Goal: Task Accomplishment & Management: Manage account settings

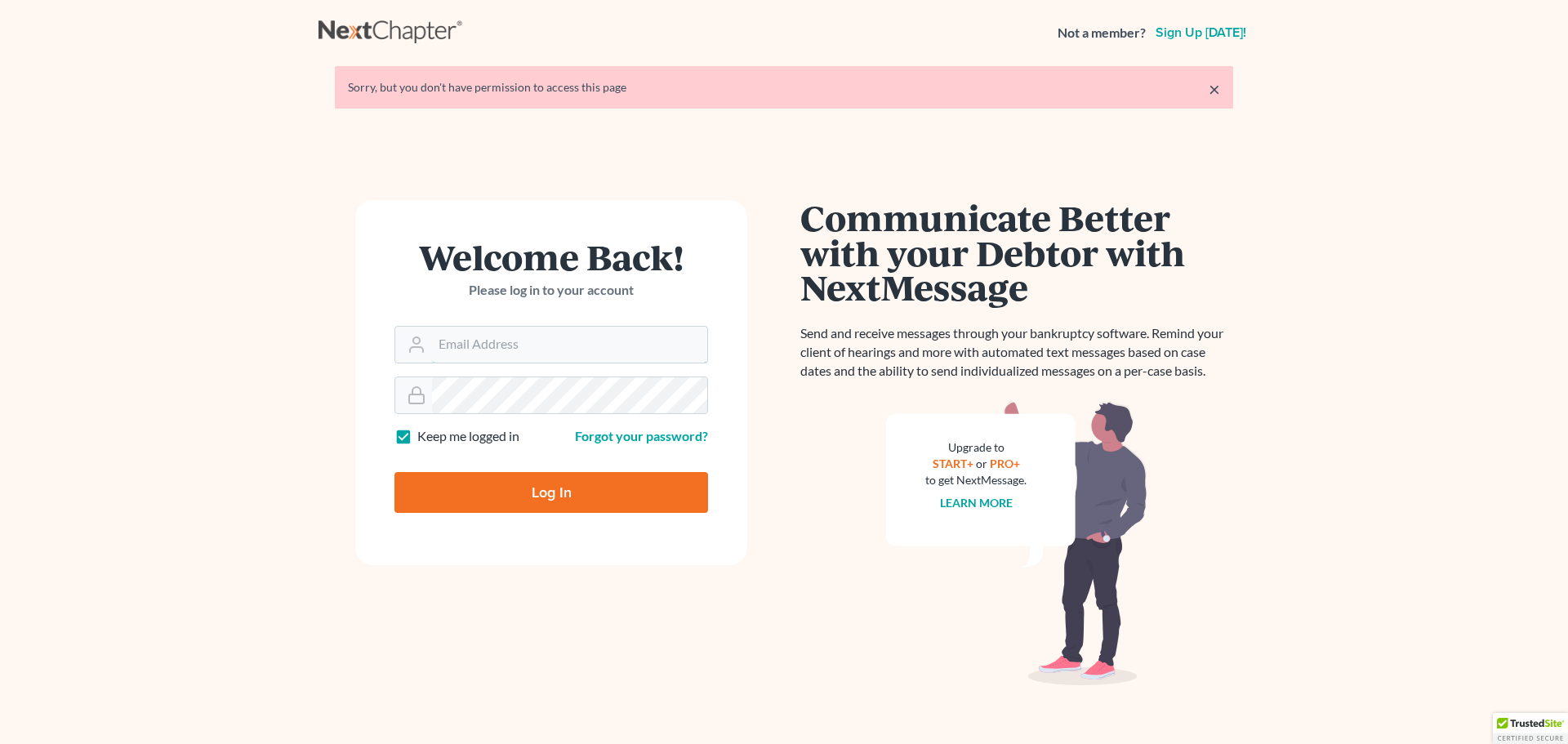
type input "[PERSON_NAME][EMAIL_ADDRESS][DOMAIN_NAME]"
click at [469, 482] on input "Log In" at bounding box center [551, 492] width 313 height 40
type input "Thinking..."
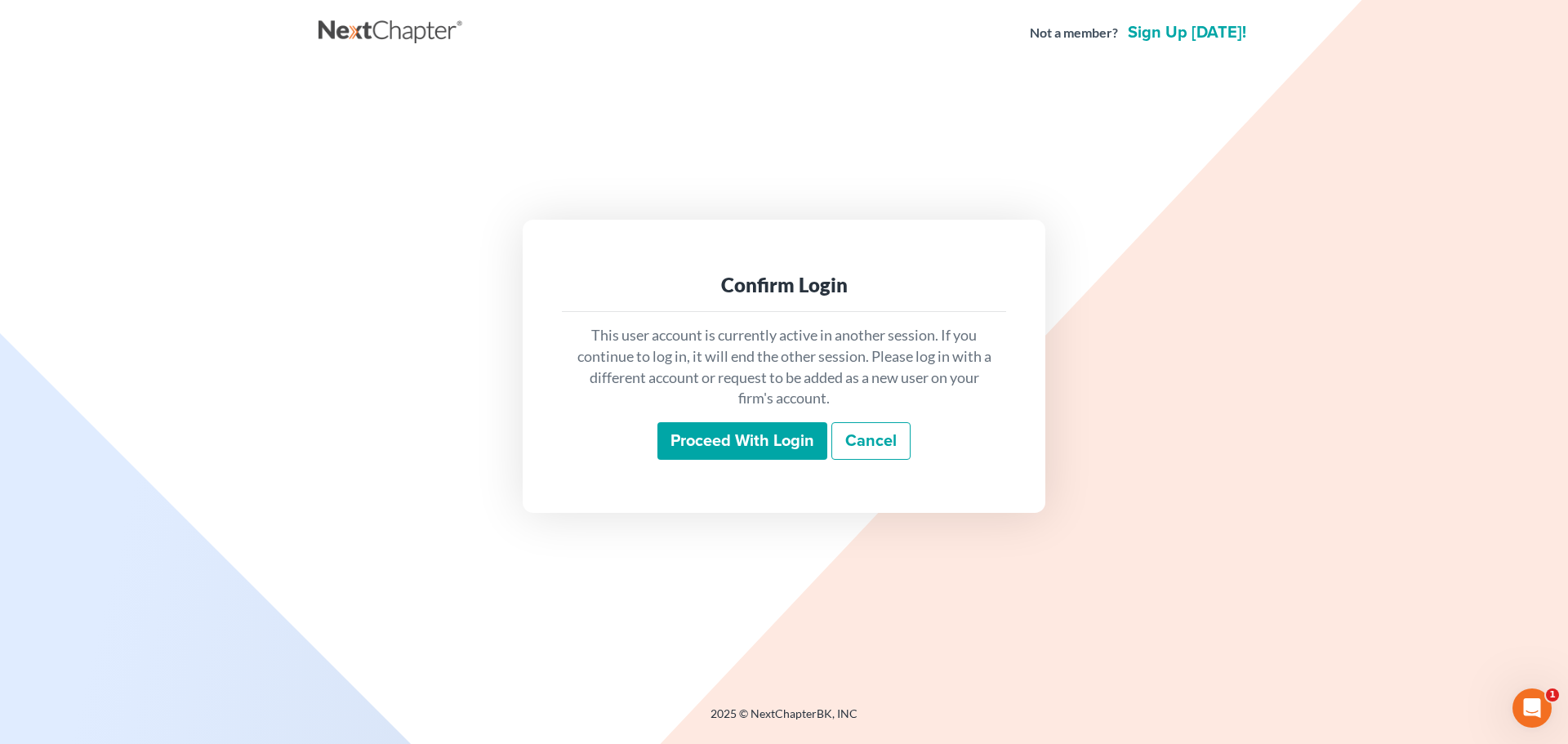
click at [744, 437] on input "Proceed with login" at bounding box center [742, 441] width 170 height 38
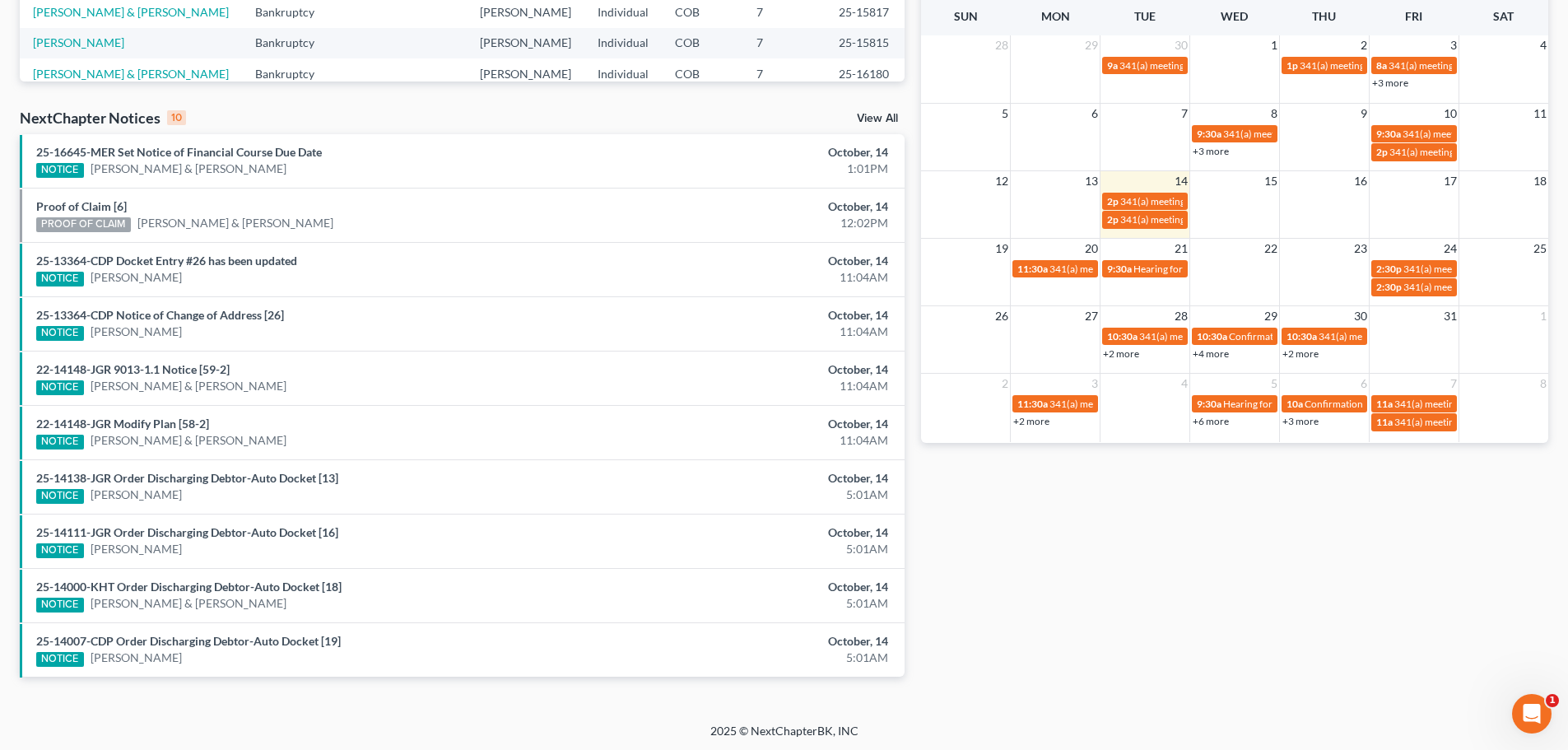
scroll to position [435, 0]
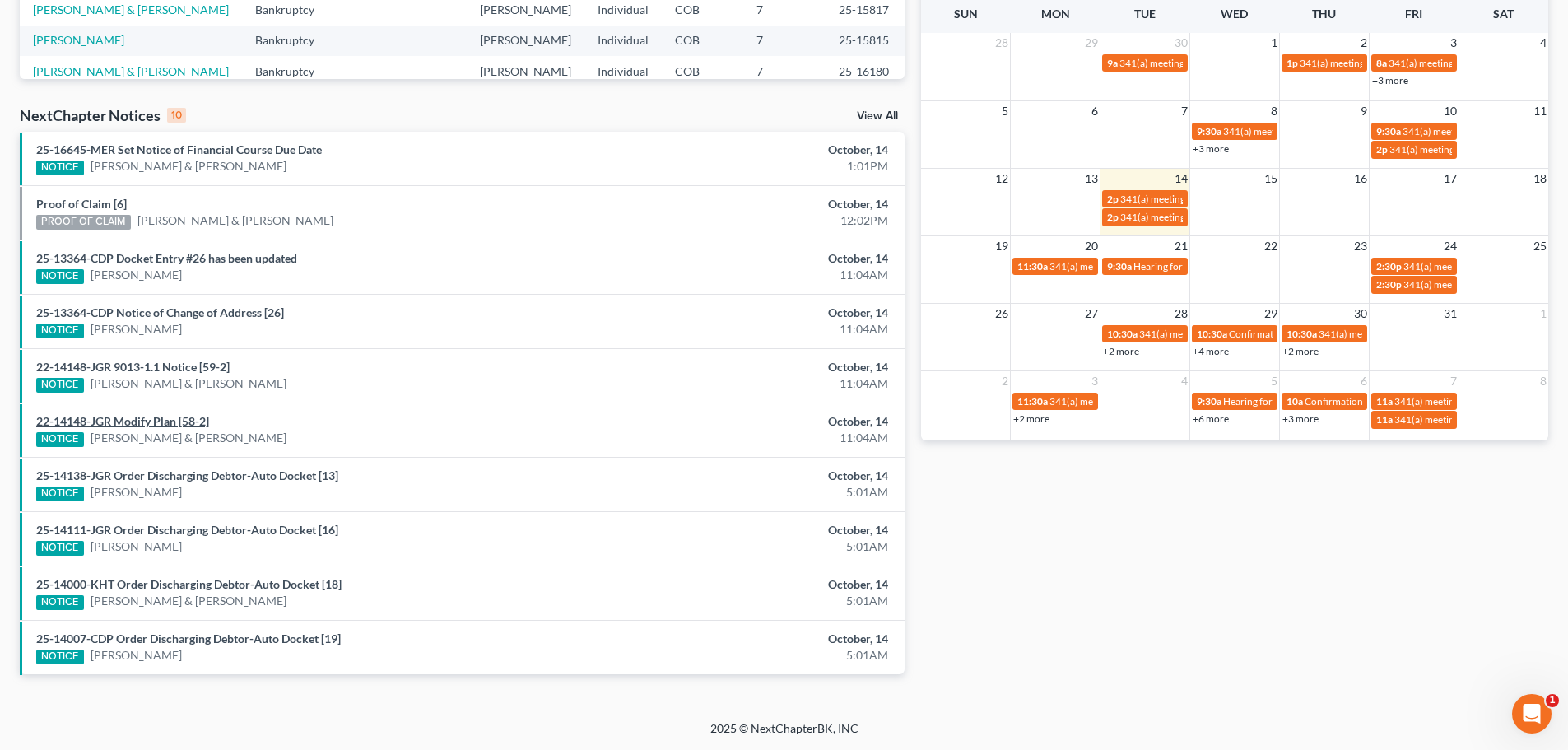
click at [119, 419] on link "22-14148-JGR Modify Plan [58-2]" at bounding box center [123, 420] width 173 height 14
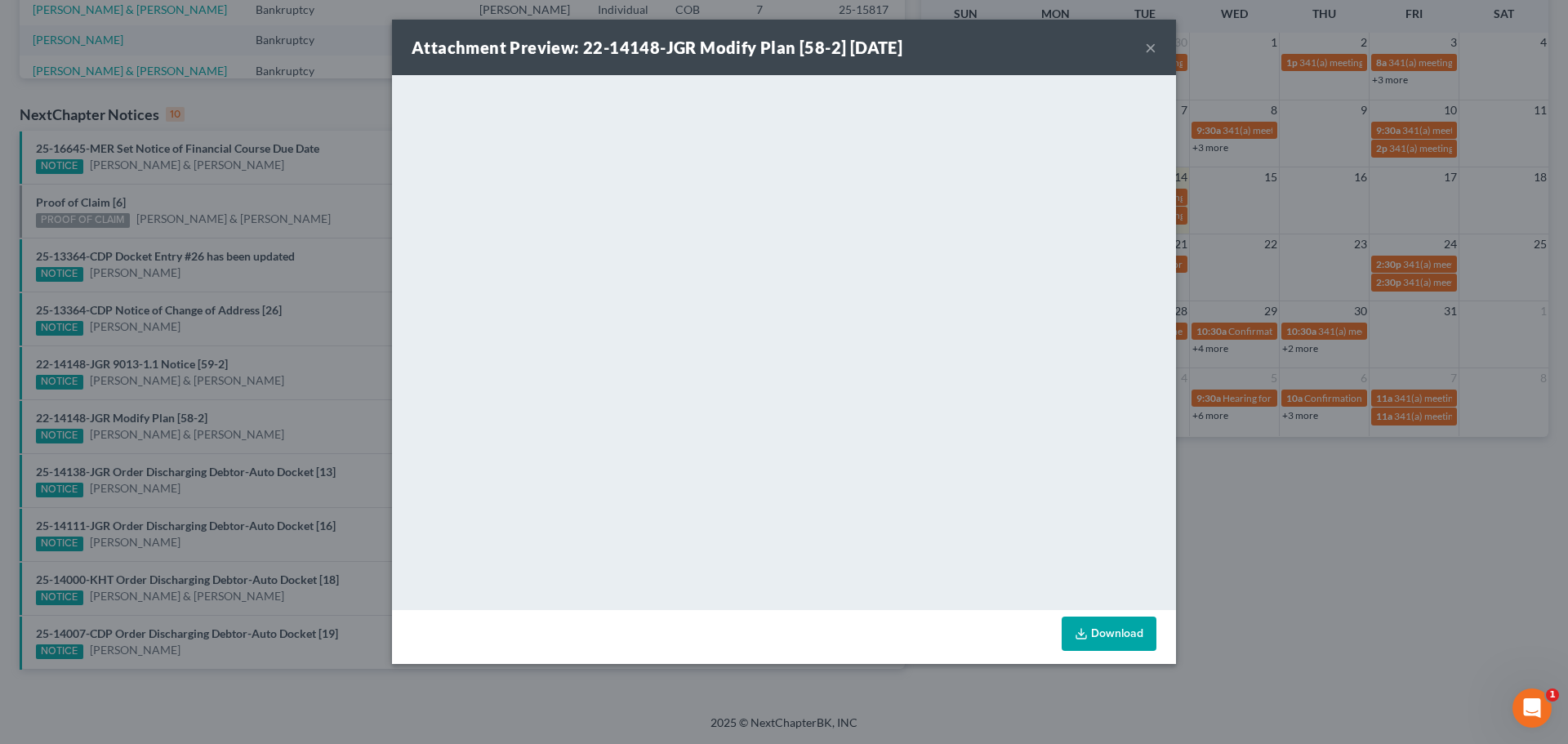
click at [1151, 48] on button "×" at bounding box center [1151, 47] width 12 height 19
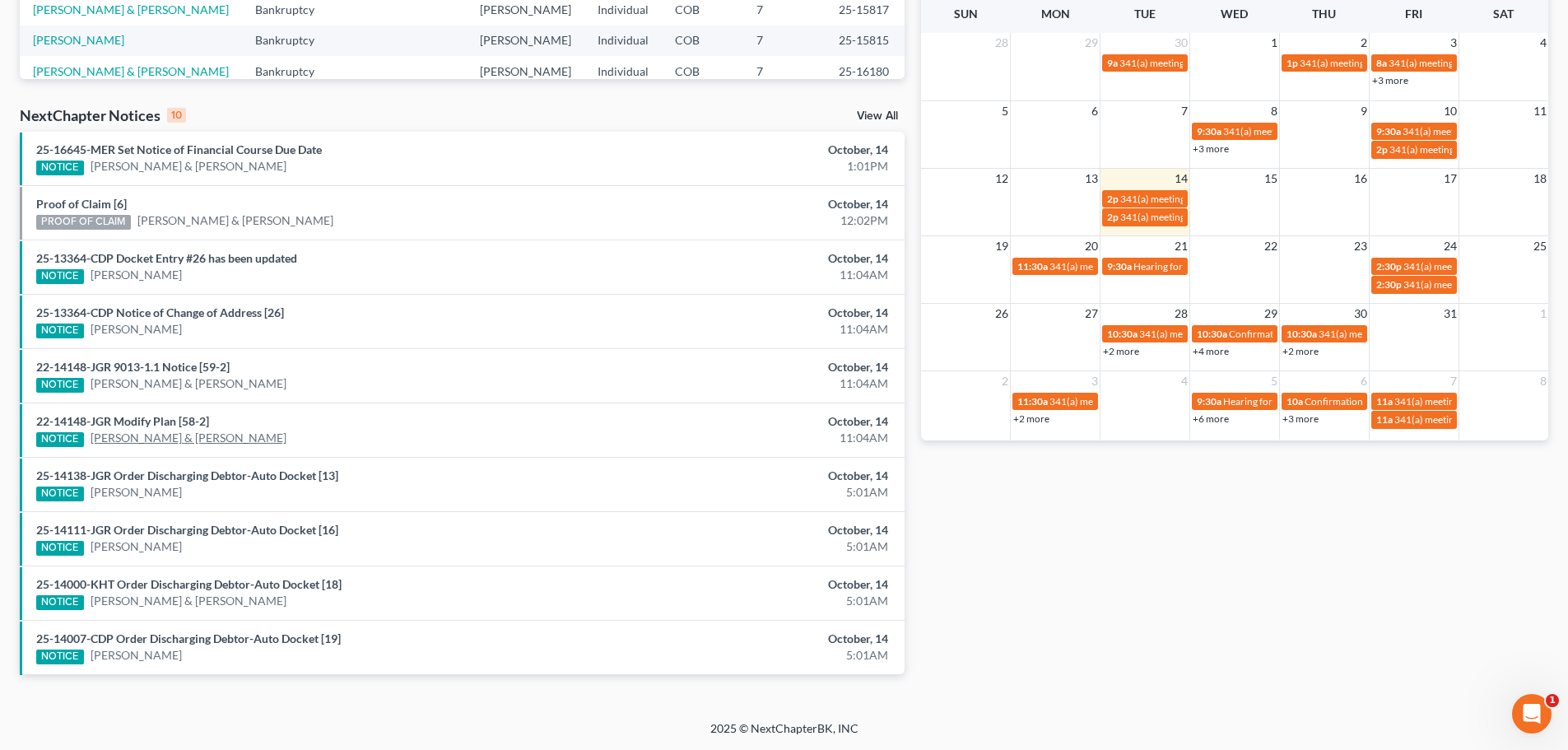
click at [127, 443] on link "Drew Brown & Rebecca Brown" at bounding box center [189, 437] width 196 height 16
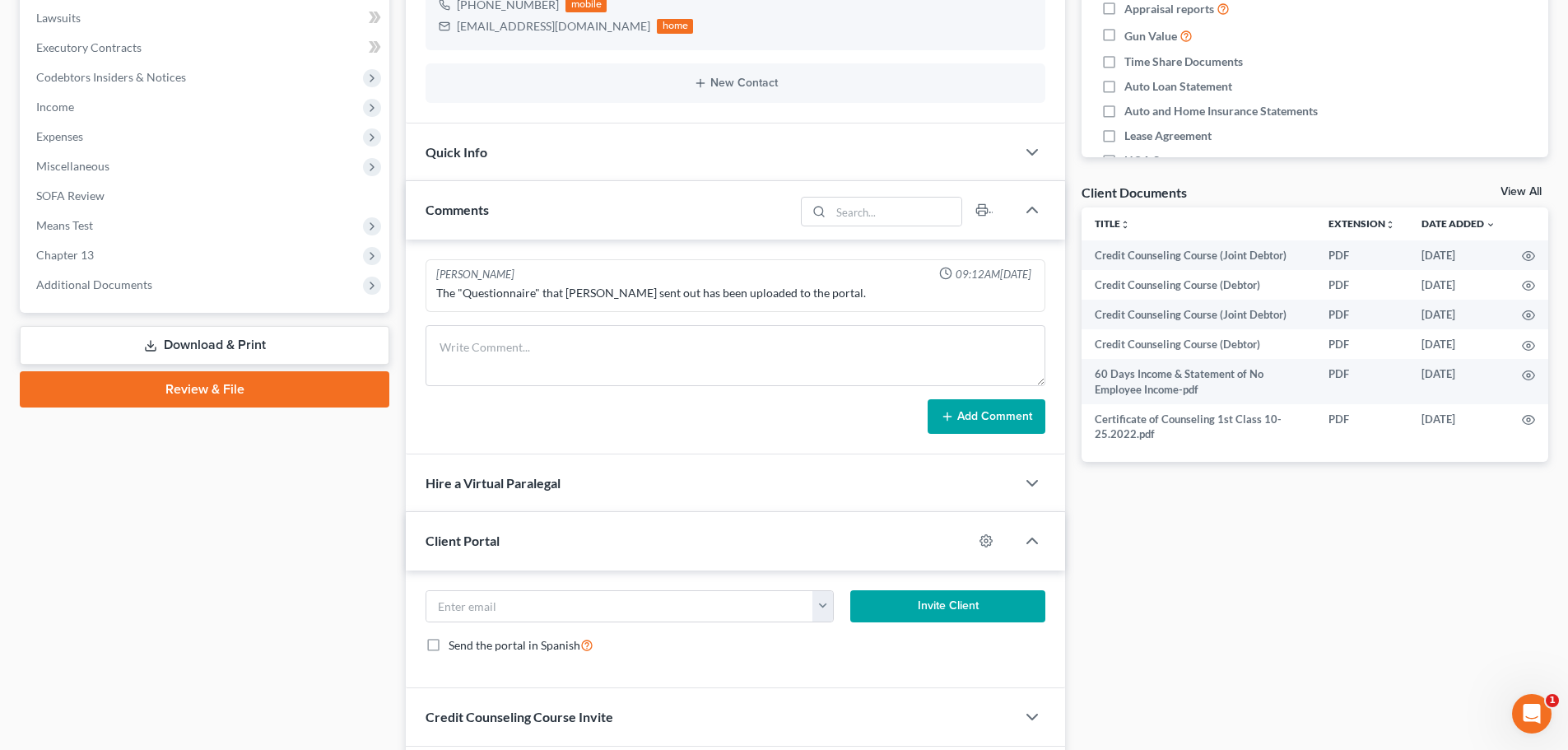
scroll to position [438, 0]
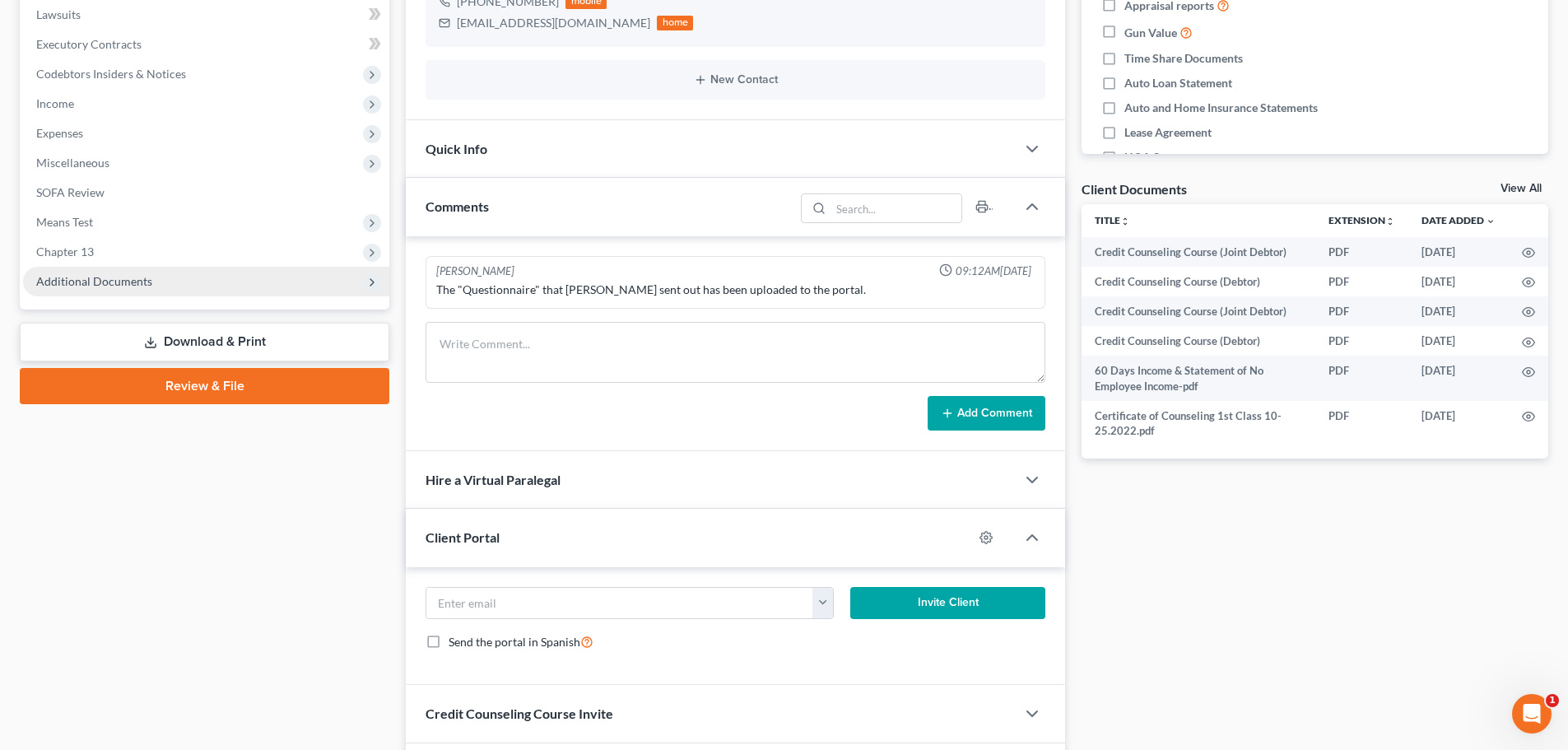
click at [109, 283] on span "Additional Documents" at bounding box center [94, 281] width 116 height 14
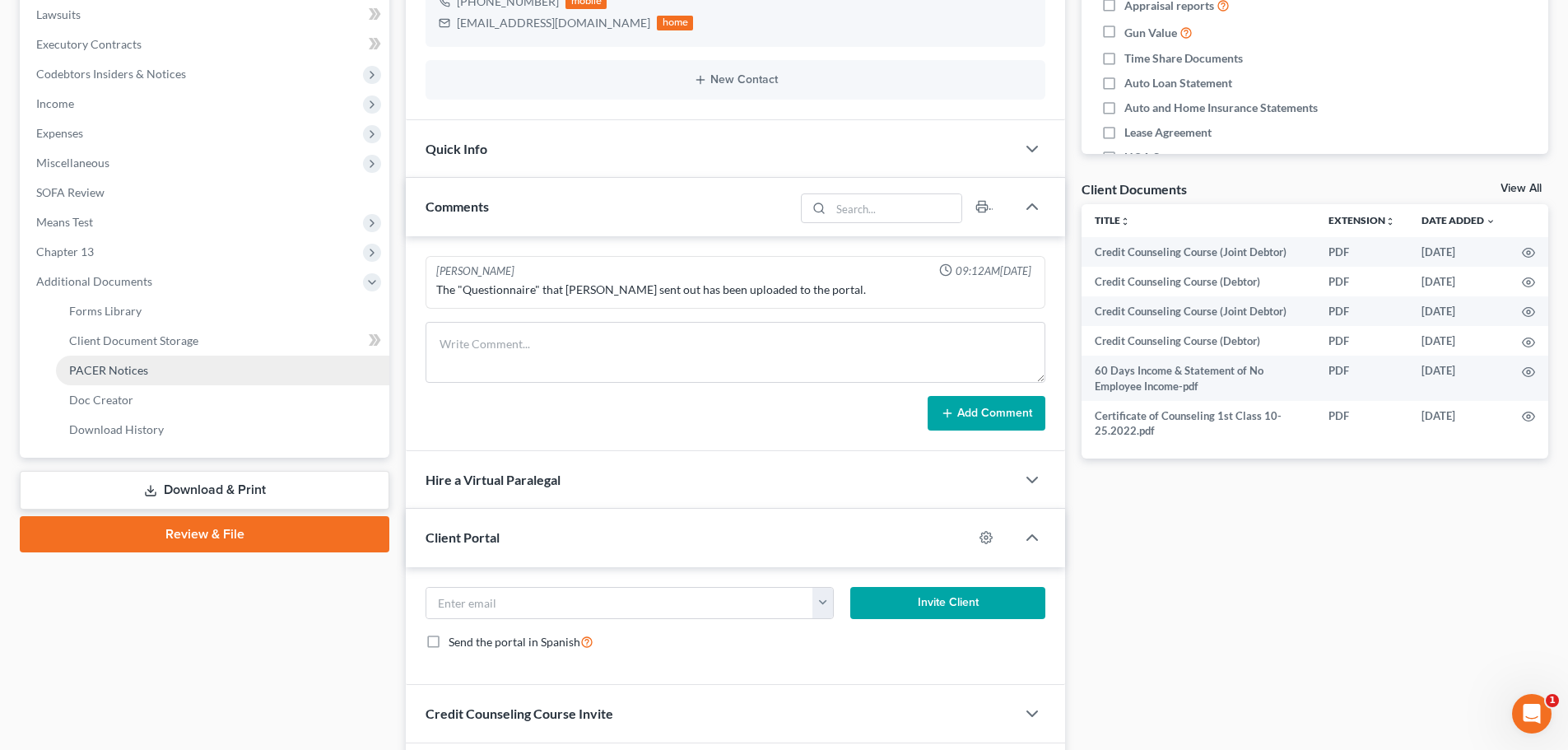
click at [105, 368] on span "PACER Notices" at bounding box center [108, 369] width 79 height 14
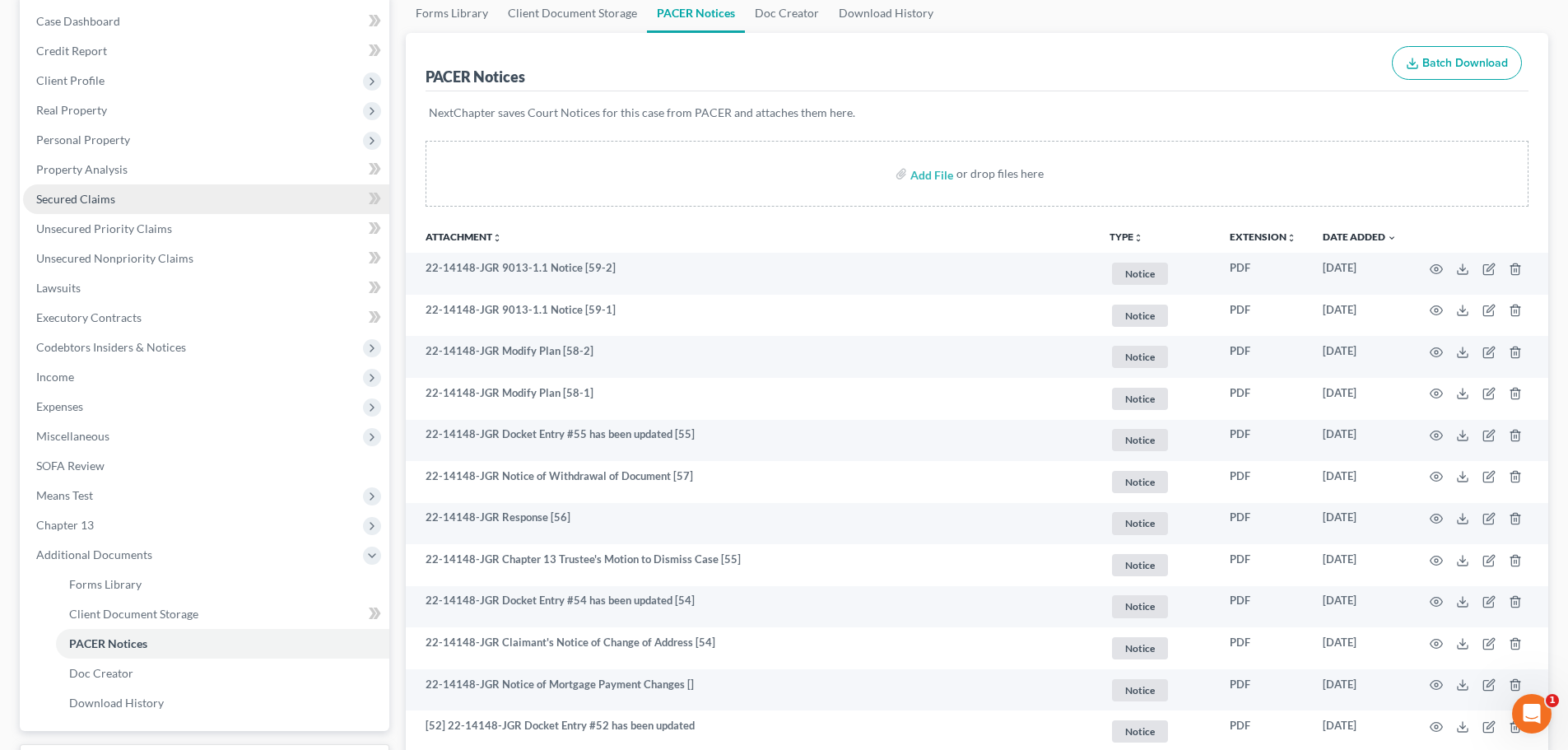
scroll to position [247, 0]
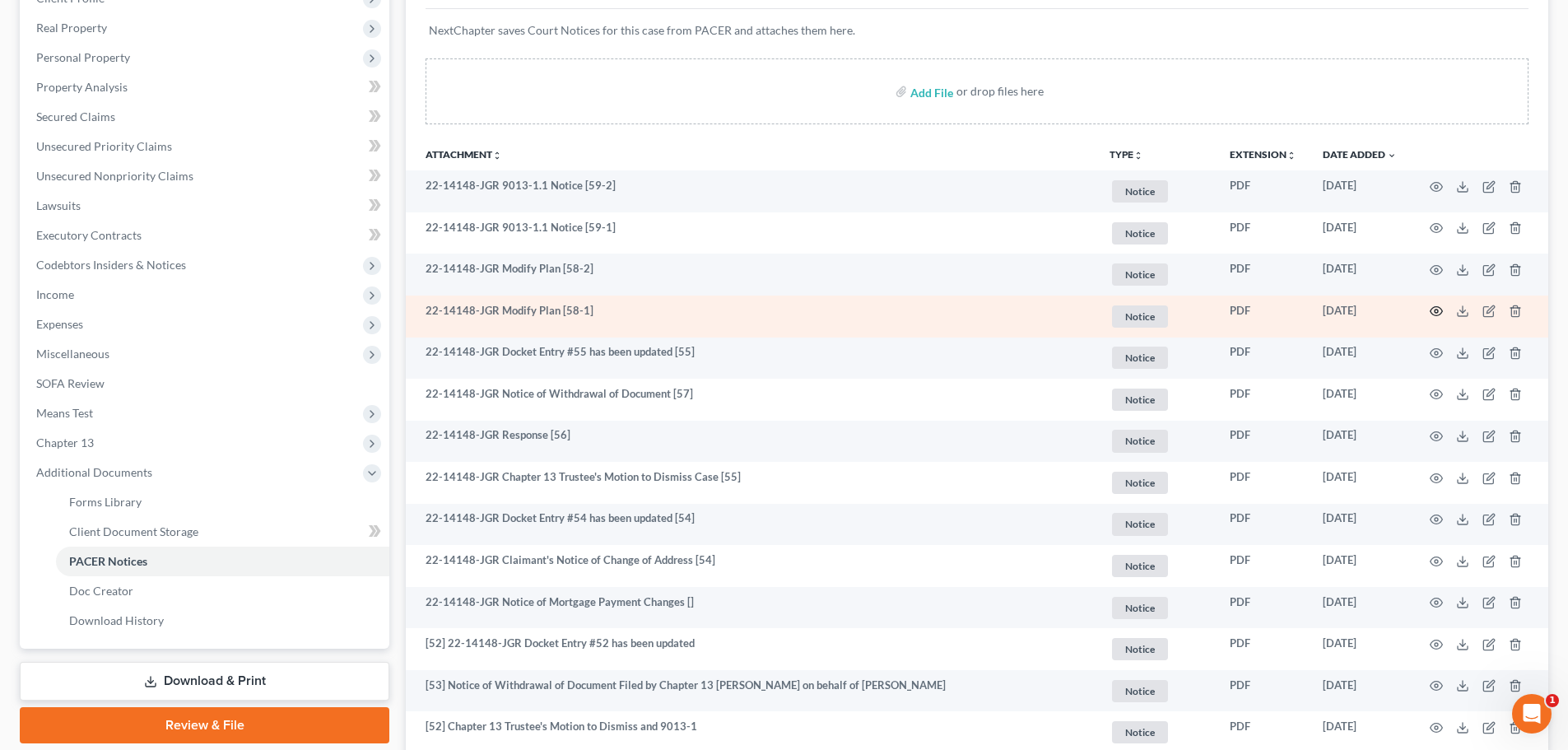
click at [1437, 312] on icon "button" at bounding box center [1436, 312] width 14 height 14
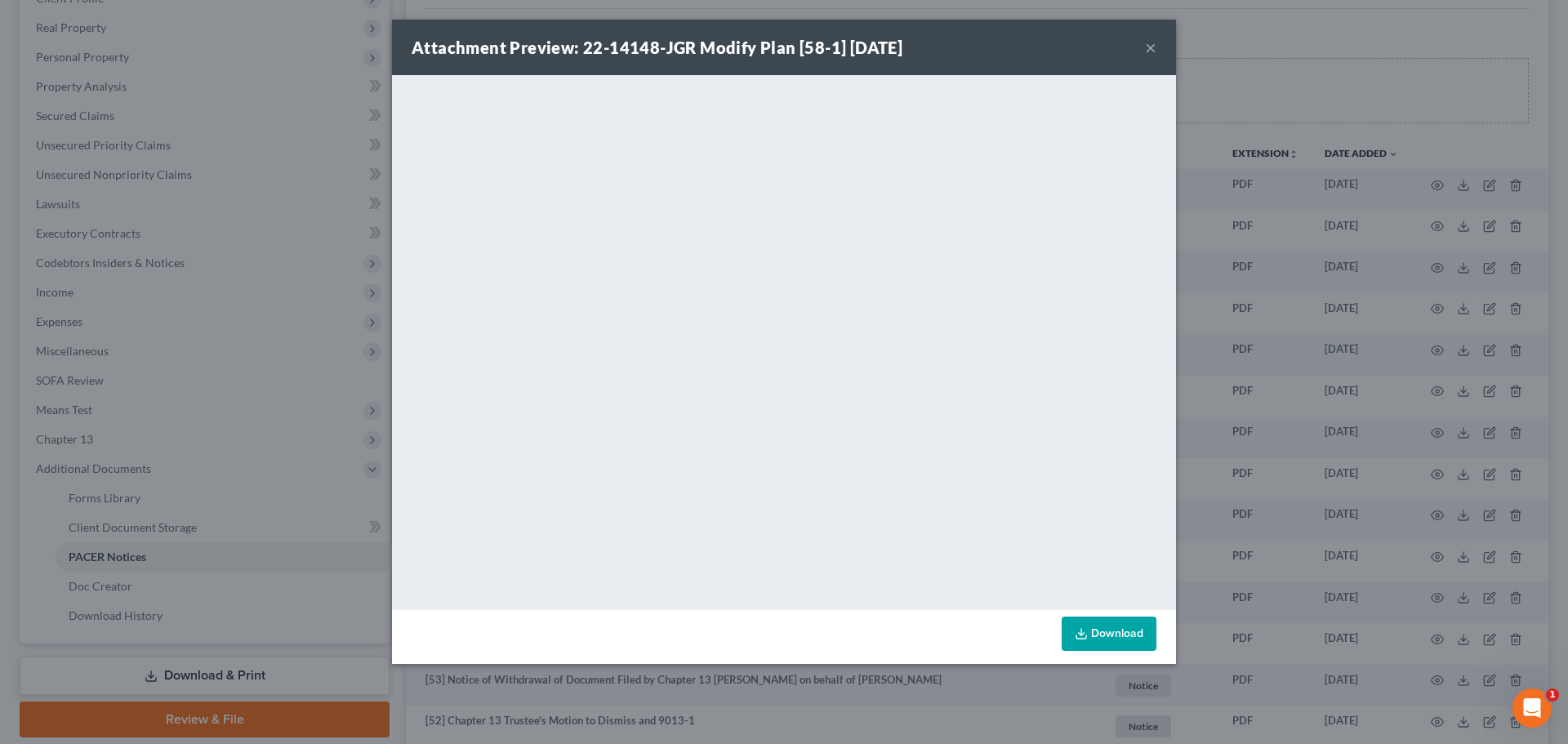
click at [1093, 645] on link "Download" at bounding box center [1109, 634] width 94 height 35
click at [1150, 46] on button "×" at bounding box center [1151, 47] width 12 height 19
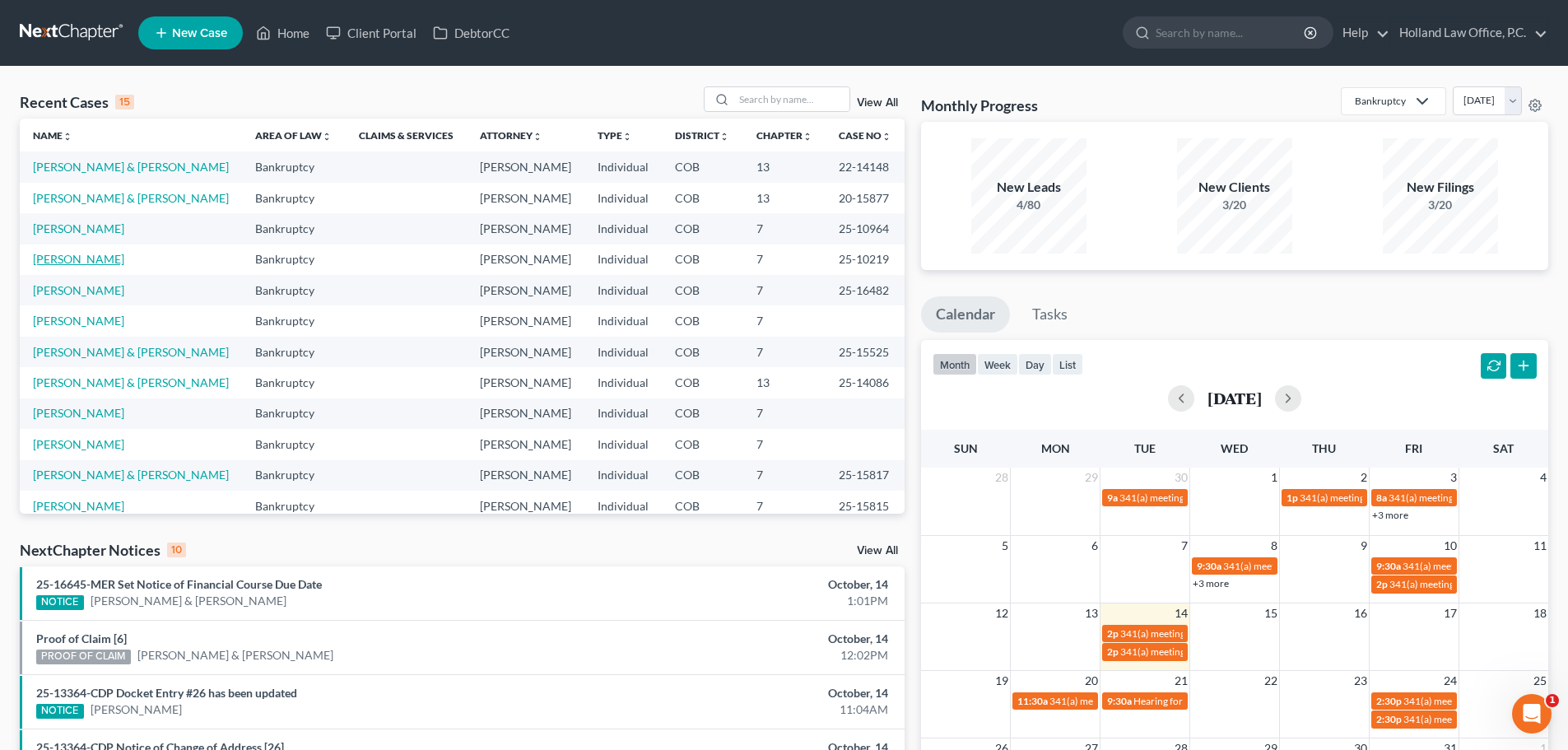
click at [89, 266] on link "Rohrick, Brian" at bounding box center [79, 259] width 92 height 14
